Goal: Subscribe to service/newsletter

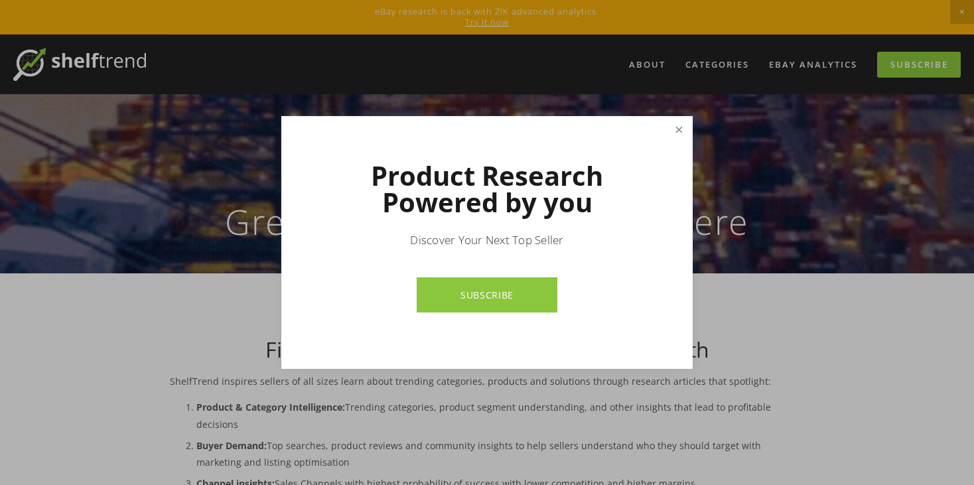
click at [679, 130] on link "Close" at bounding box center [678, 129] width 23 height 23
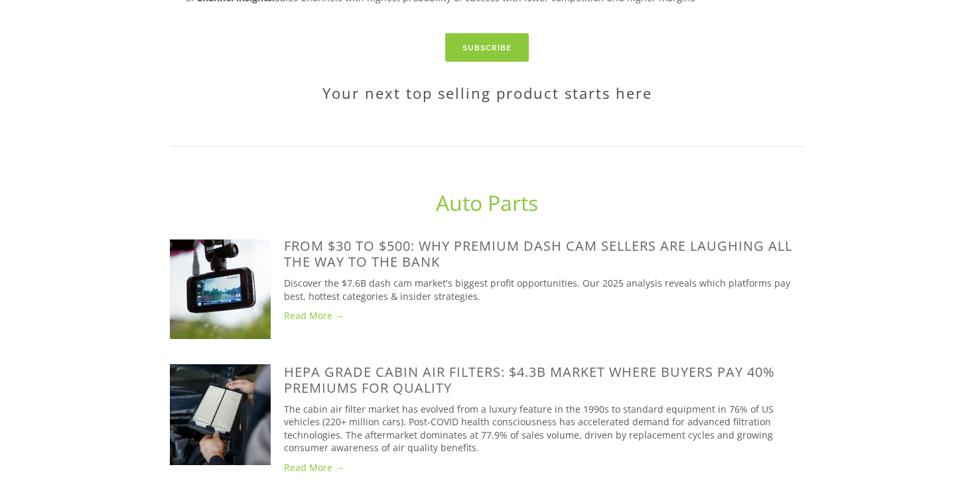
scroll to position [199, 0]
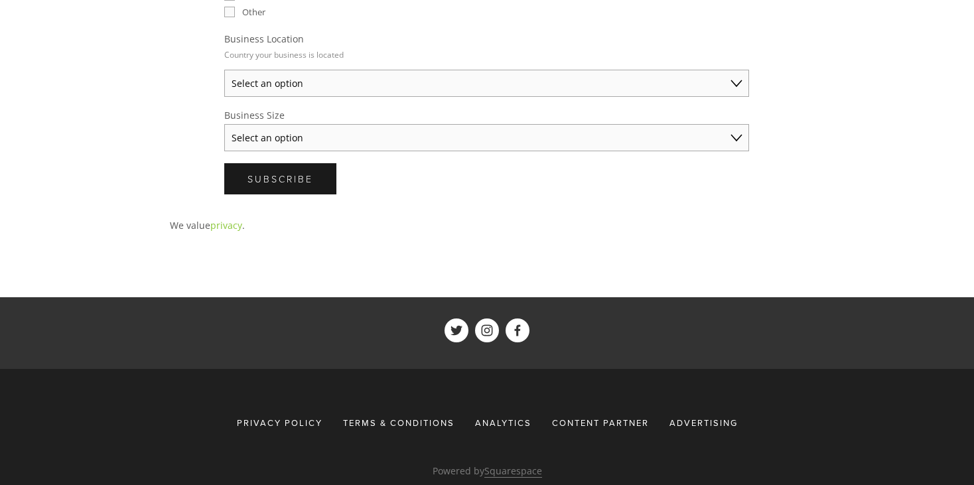
scroll to position [663, 0]
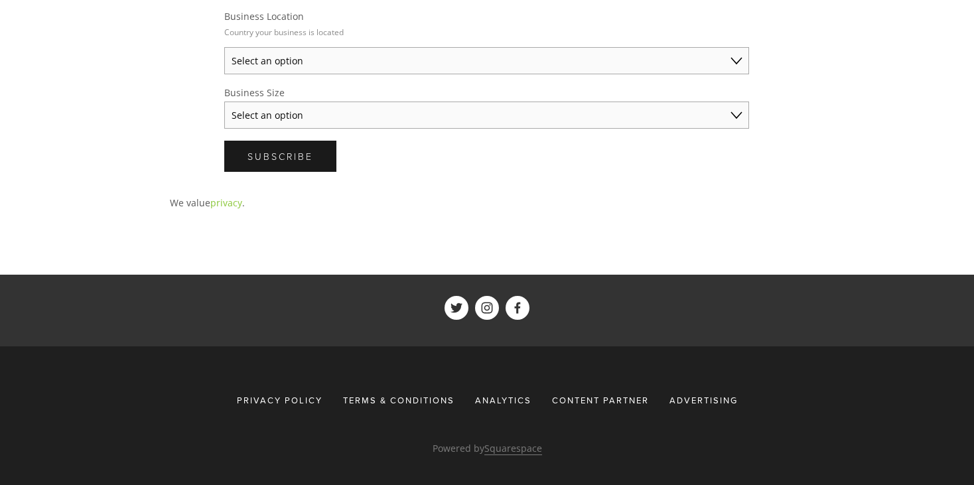
click at [266, 117] on select "Select an option Solo Merchant (under $50K annual sales) Small Business ($50K -…" at bounding box center [486, 115] width 525 height 27
select select "Solo Merchant (under $50K annual sales)"
click at [224, 102] on select "Select an option Solo Merchant (under $50K annual sales) Small Business ($50K -…" at bounding box center [486, 115] width 525 height 27
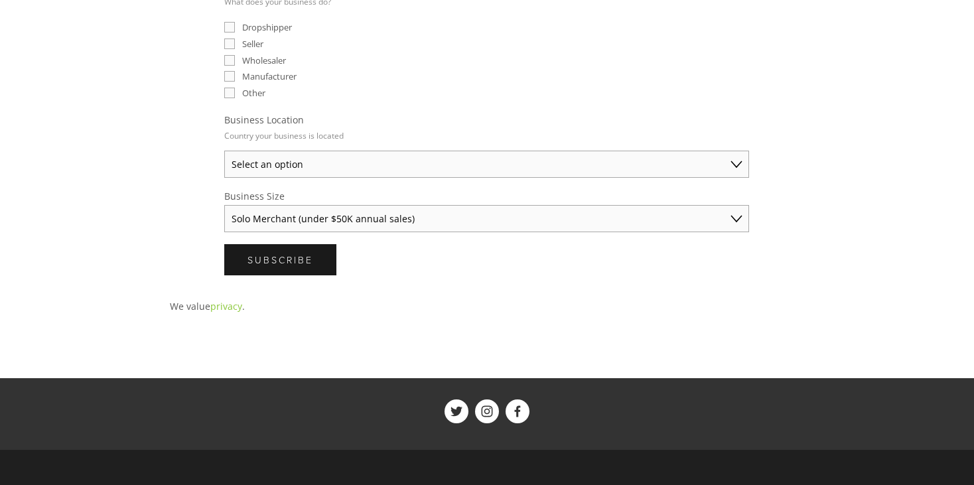
scroll to position [531, 0]
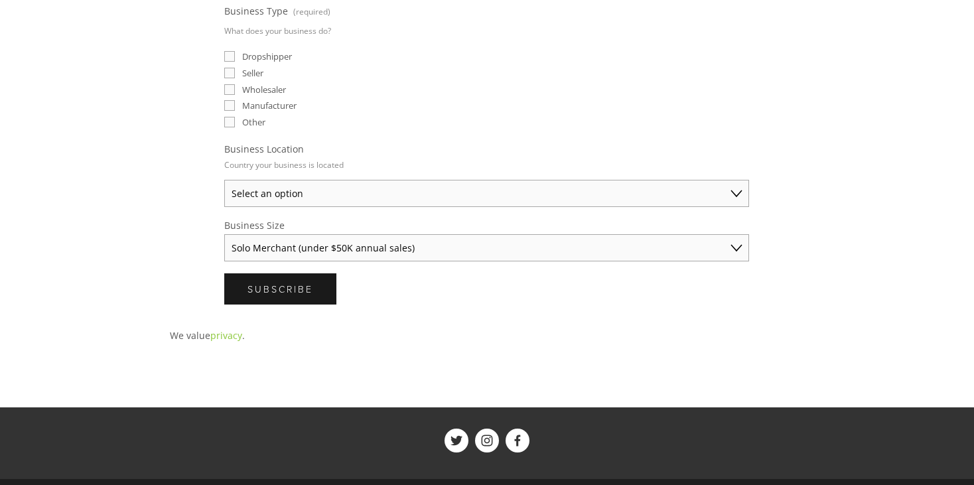
click at [332, 188] on select "Select an option Australia United States United Kingdom China Japan Germany Can…" at bounding box center [486, 193] width 525 height 27
select select "United States"
click at [224, 180] on select "Select an option Australia United States United Kingdom China Japan Germany Can…" at bounding box center [486, 193] width 525 height 27
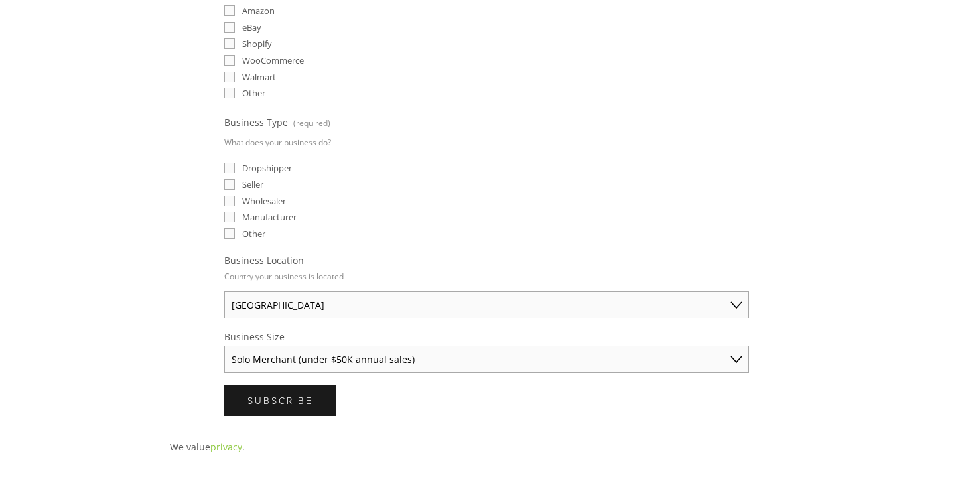
scroll to position [398, 0]
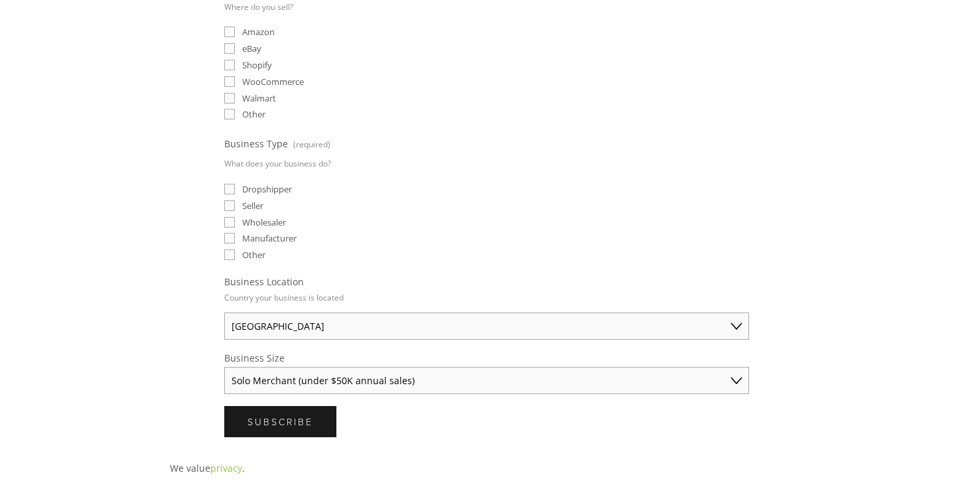
click at [257, 200] on span "Seller" at bounding box center [252, 206] width 21 height 12
click at [235, 200] on input "Seller" at bounding box center [229, 205] width 11 height 11
checkbox input "true"
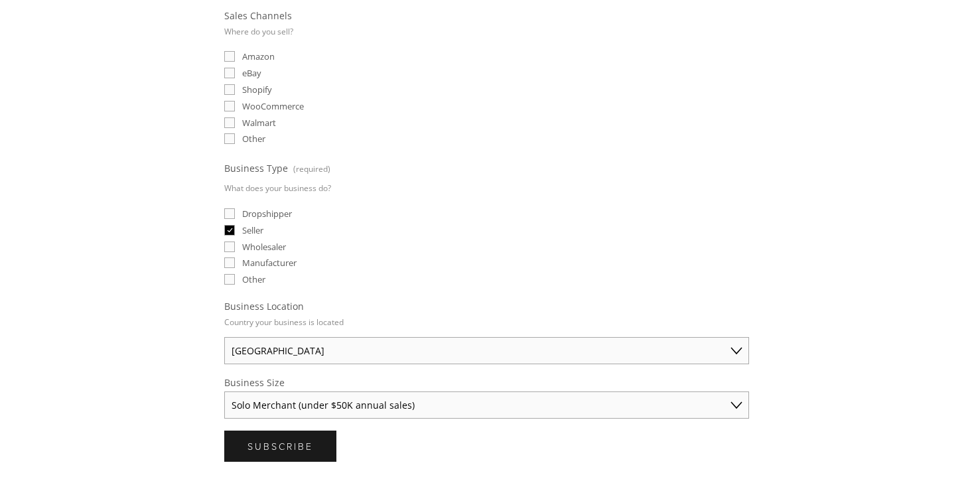
scroll to position [265, 0]
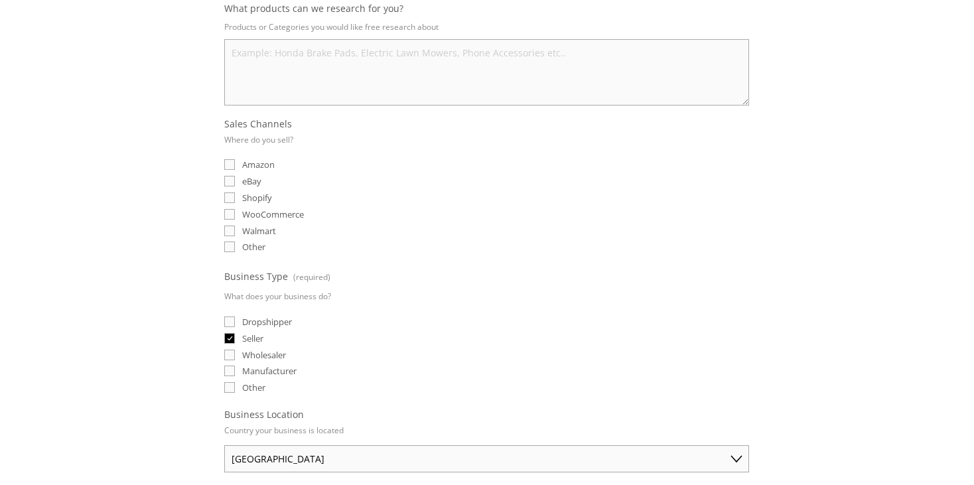
click at [255, 179] on span "eBay" at bounding box center [251, 181] width 19 height 12
click at [235, 179] on input "eBay" at bounding box center [229, 181] width 11 height 11
checkbox input "true"
click at [257, 163] on span "Amazon" at bounding box center [258, 165] width 33 height 12
click at [235, 163] on input "Amazon" at bounding box center [229, 164] width 11 height 11
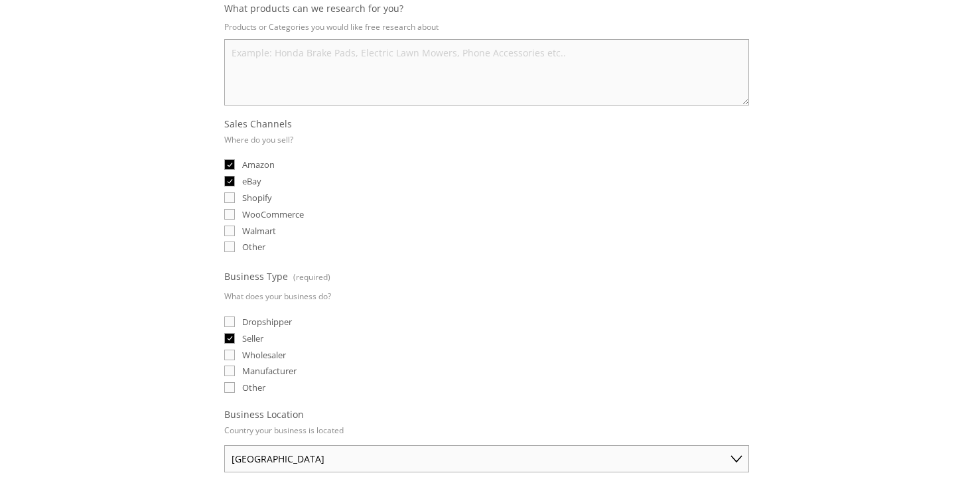
checkbox input "true"
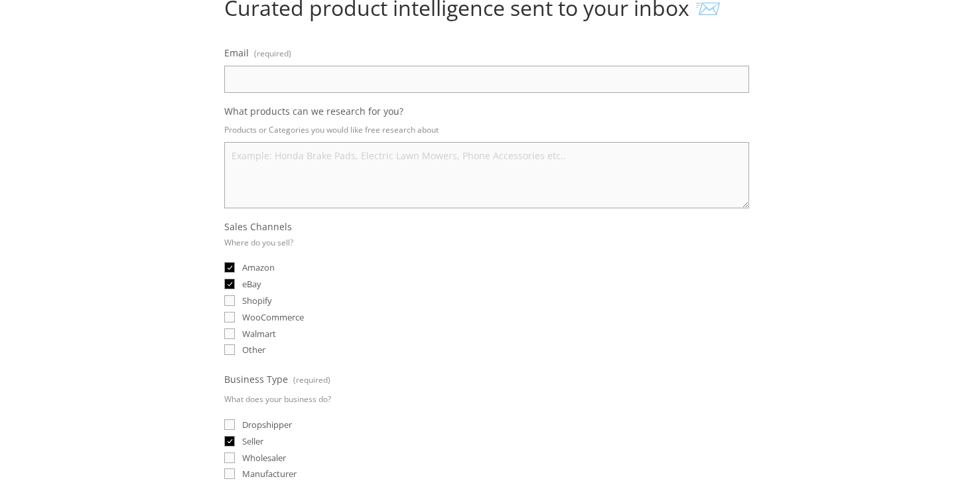
scroll to position [133, 0]
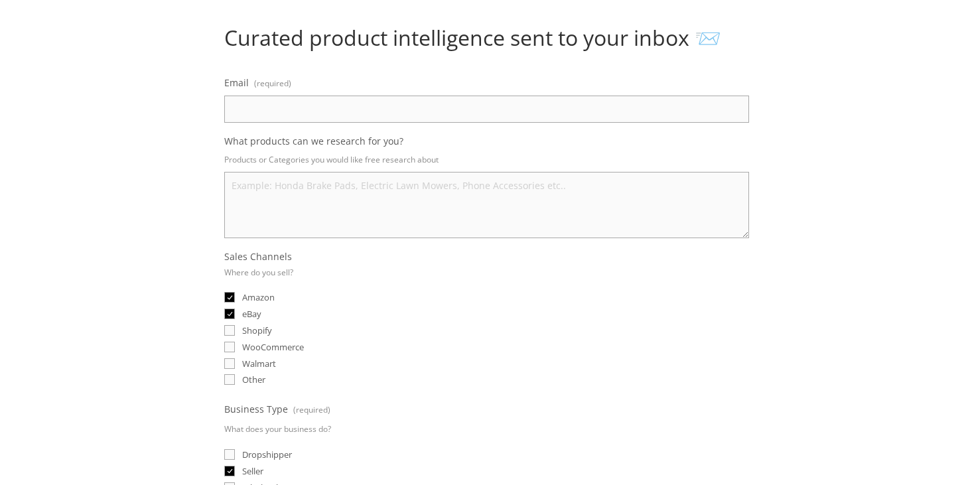
click at [281, 109] on input "Email (required)" at bounding box center [486, 109] width 525 height 27
type input "dpkdj99@gmail.com"
type textarea "copper ring"
paste textarea "copper ring"
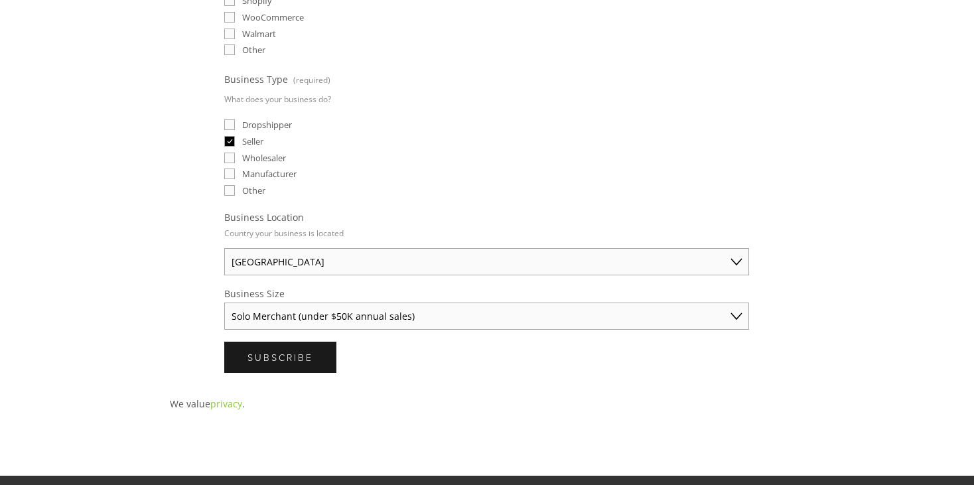
scroll to position [464, 0]
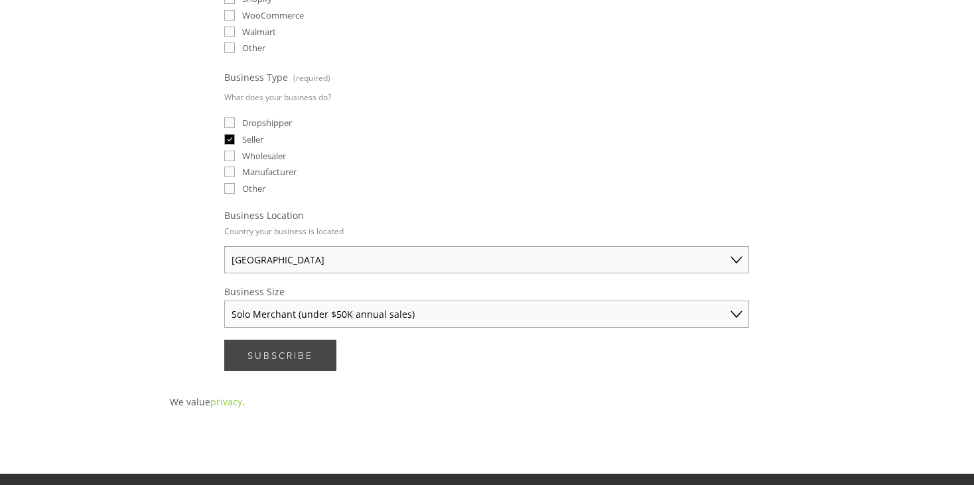
type textarea "copper ring, brass ring, copper bangle, brass bangle, copper chain, brass chain"
click at [287, 349] on span "Subscribe" at bounding box center [280, 355] width 66 height 13
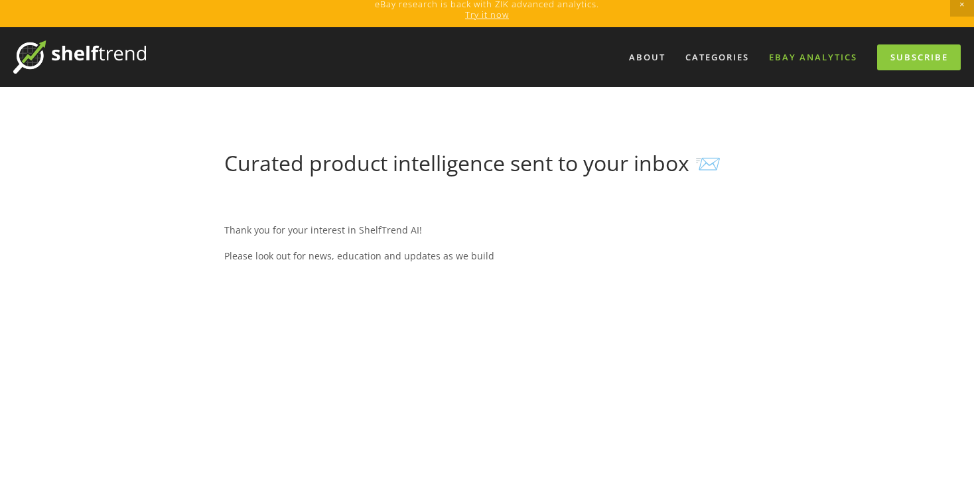
click at [799, 50] on link "eBay Analytics" at bounding box center [812, 57] width 105 height 22
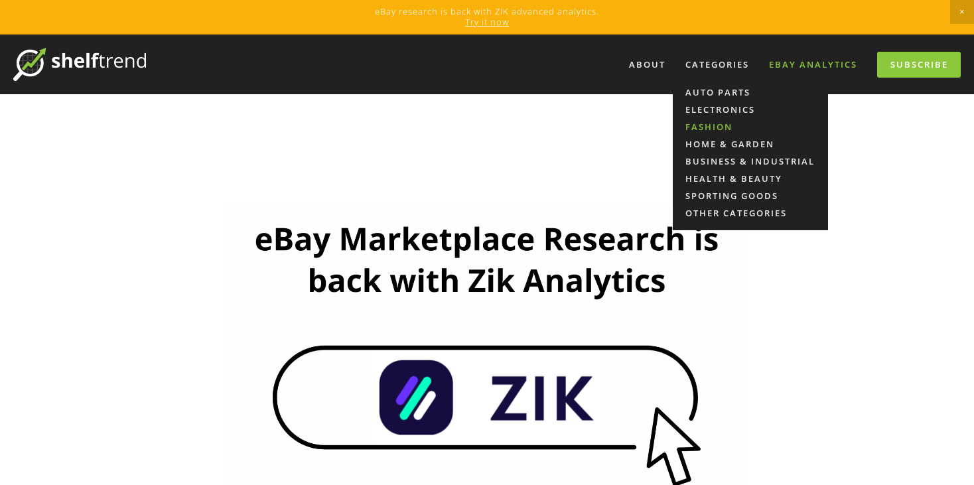
click at [705, 125] on link "Fashion" at bounding box center [750, 126] width 155 height 17
